Goal: Check status

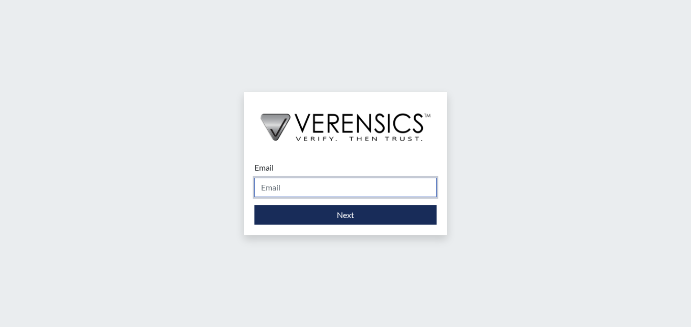
click at [302, 180] on input "Email" at bounding box center [345, 187] width 182 height 19
type input "[PERSON_NAME][EMAIL_ADDRESS][PERSON_NAME][DOMAIN_NAME]"
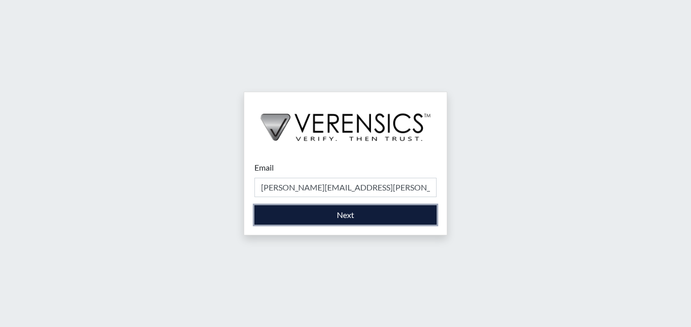
click at [309, 210] on button "Next" at bounding box center [345, 214] width 182 height 19
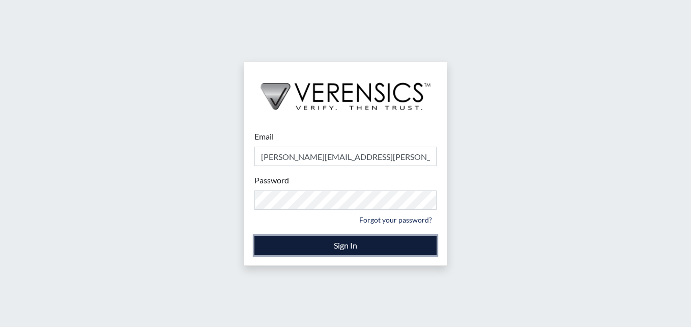
click at [330, 240] on button "Sign In" at bounding box center [345, 245] width 182 height 19
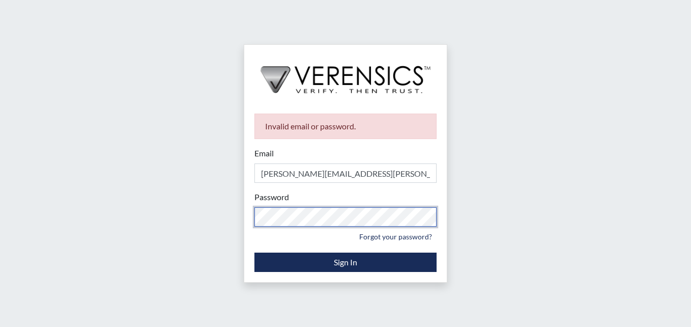
click at [136, 182] on div "Invalid email or password. Email [PERSON_NAME][EMAIL_ADDRESS][PERSON_NAME][DOMA…" at bounding box center [345, 163] width 691 height 327
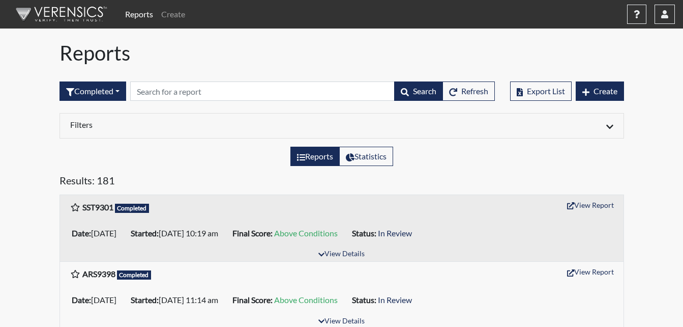
scroll to position [51, 0]
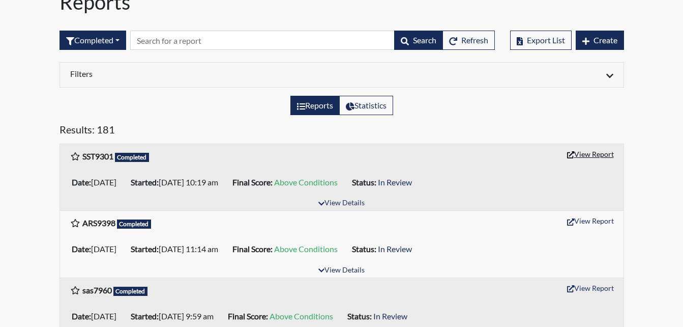
click at [590, 158] on button "View Report" at bounding box center [591, 154] width 56 height 16
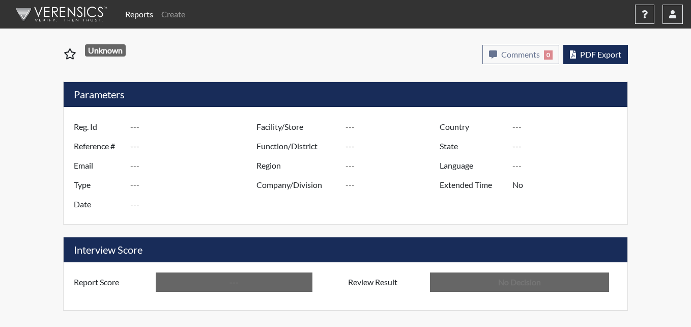
type input "SST9301"
type input "50909"
type input "---"
type input "Corrections Pre-Employment"
type input "Aug 25, 2025"
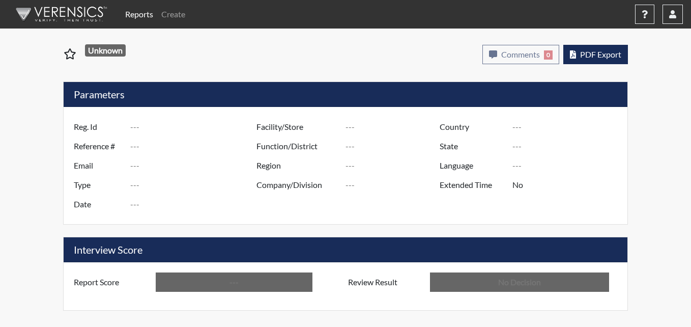
type input "Metro TC"
type input "[GEOGRAPHIC_DATA]"
type input "[US_STATE]"
type input "English"
type input "Above Conditions"
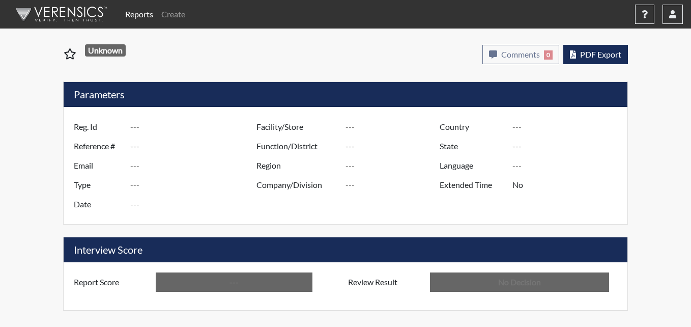
type input "In Review"
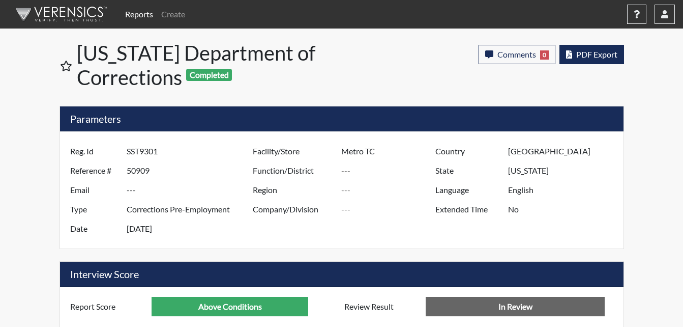
scroll to position [508595, 508341]
drag, startPoint x: 71, startPoint y: 9, endPoint x: 77, endPoint y: 9, distance: 5.6
click at [71, 9] on img at bounding box center [59, 14] width 117 height 31
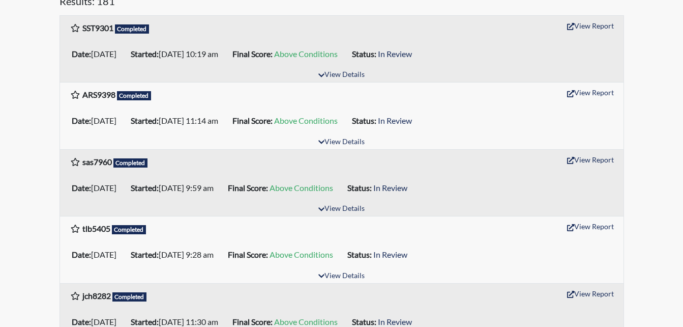
scroll to position [204, 0]
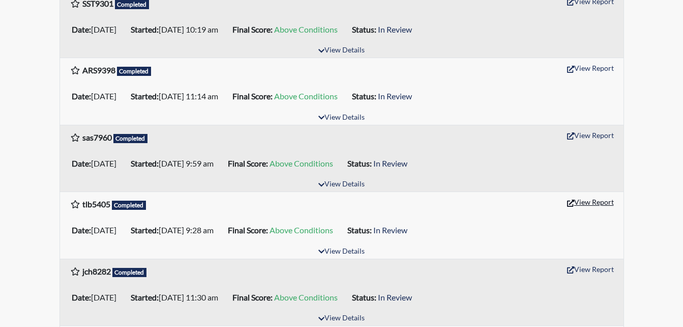
click at [574, 205] on button "View Report" at bounding box center [591, 202] width 56 height 16
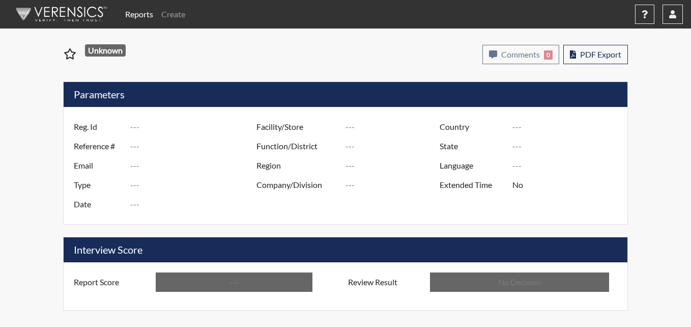
type input "tlb5405"
type input "50882"
type input "---"
type input "Corrections Pre-Employment"
type input "Aug 22, 2025"
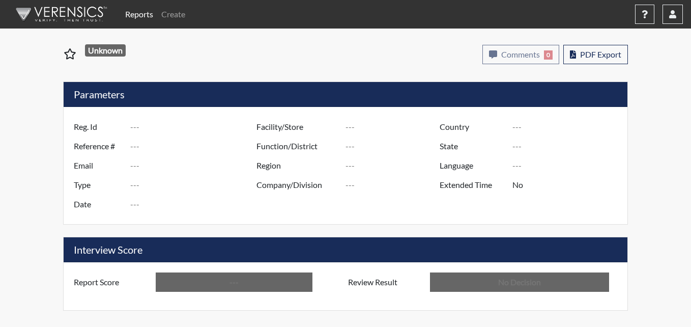
type input "Metro Re-Entry Facility"
type input "[GEOGRAPHIC_DATA]"
type input "[US_STATE]"
type input "English"
type input "Above Conditions"
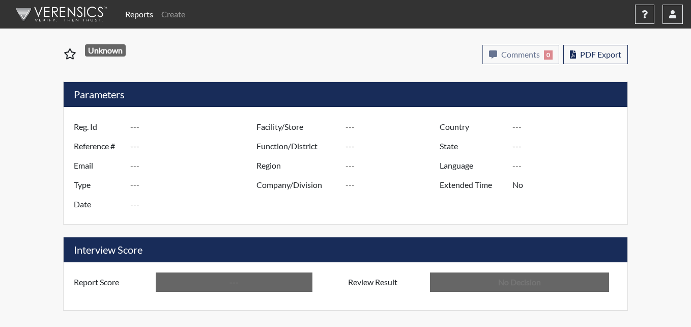
type input "In Review"
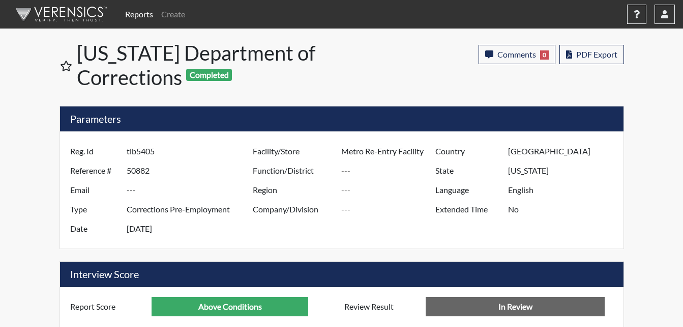
scroll to position [169, 423]
click at [452, 39] on div "Reports Create Help Center × Verensics Best Practices How to successfully use t…" at bounding box center [341, 20] width 683 height 41
